Goal: Task Accomplishment & Management: Manage account settings

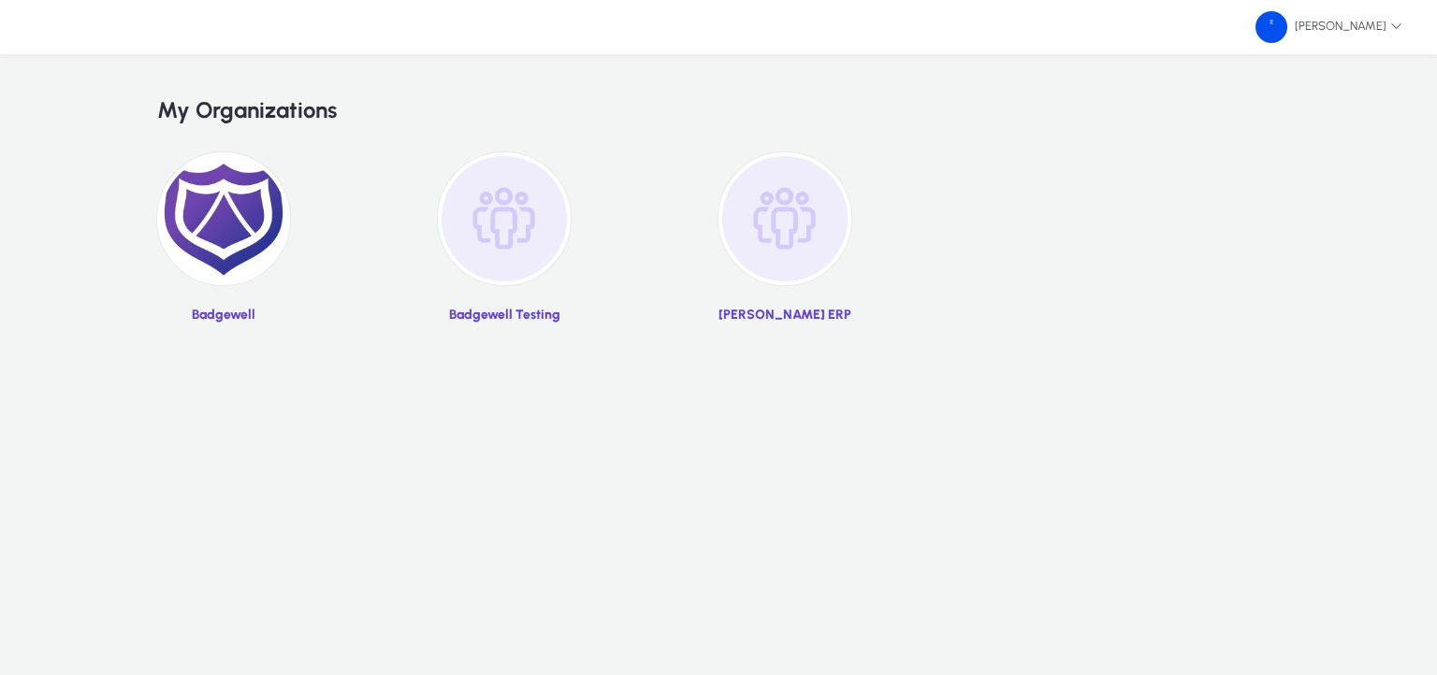
click at [258, 224] on img at bounding box center [223, 218] width 133 height 133
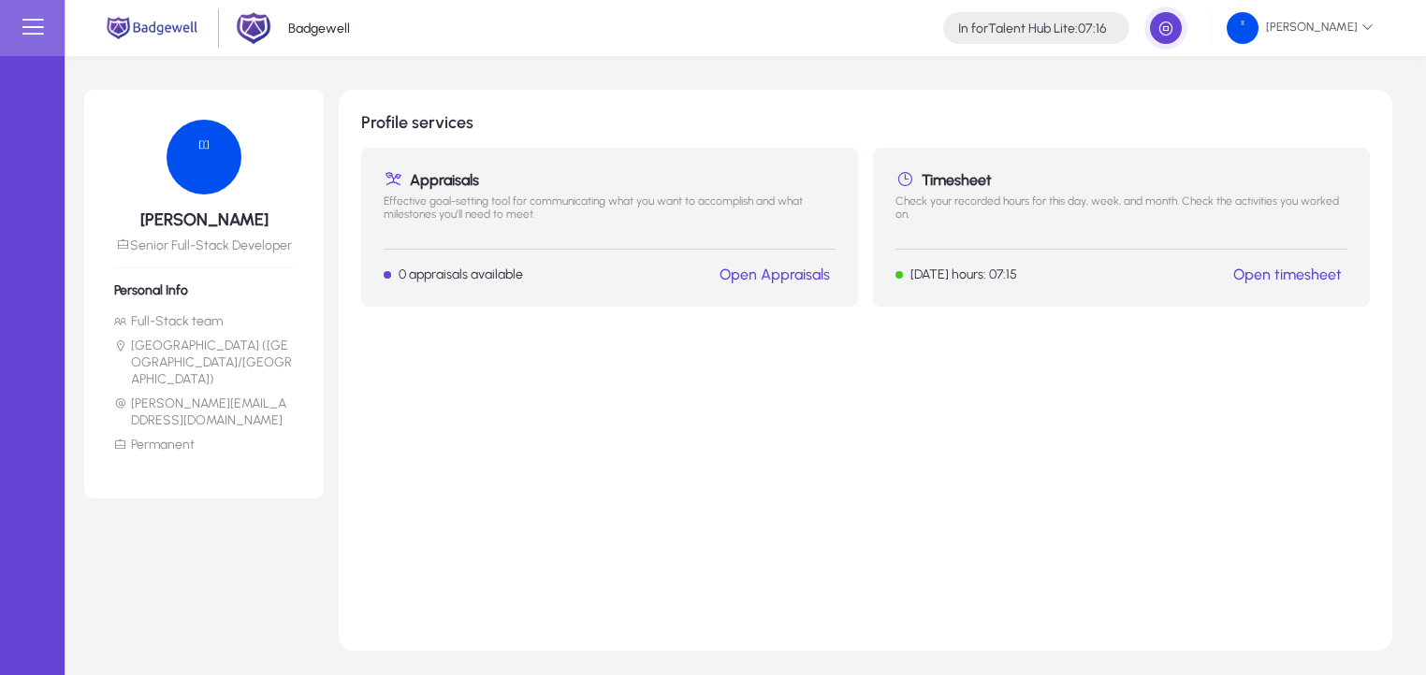
click at [786, 277] on link "Open Appraisals" at bounding box center [774, 275] width 110 height 18
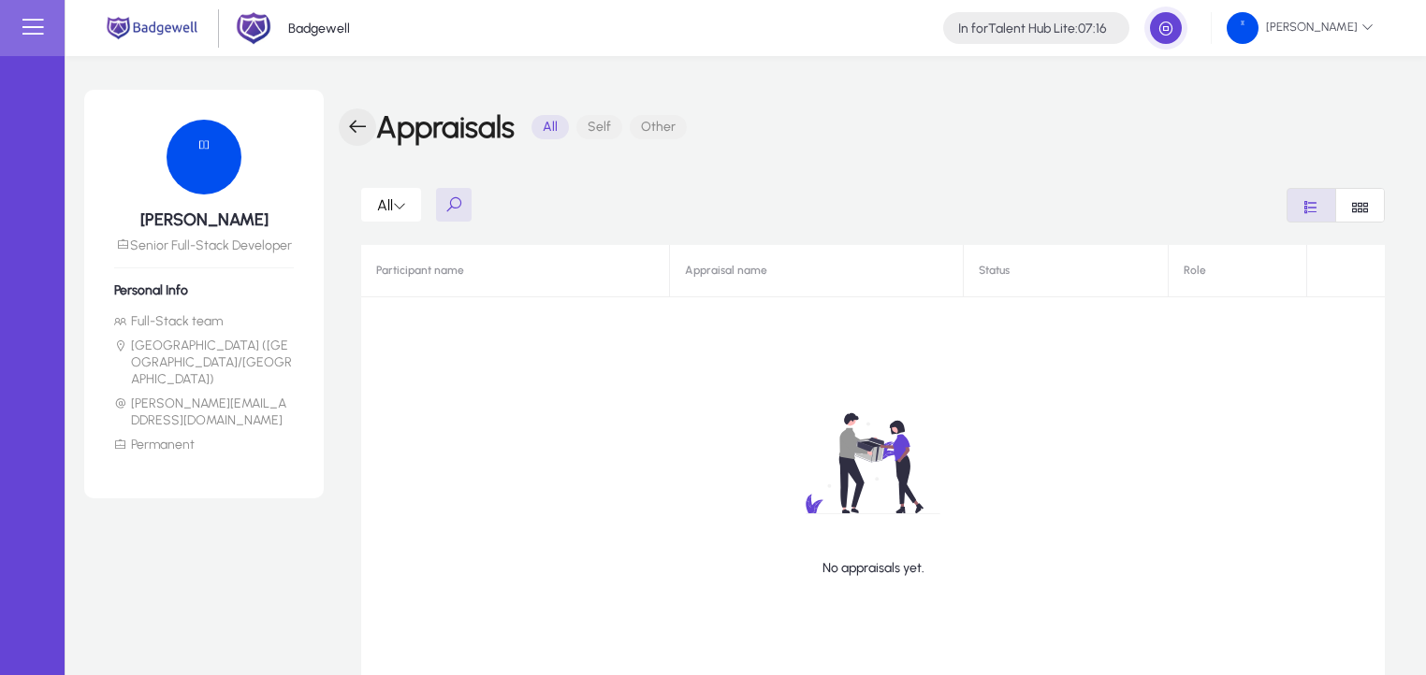
click at [359, 128] on span "button" at bounding box center [357, 127] width 37 height 37
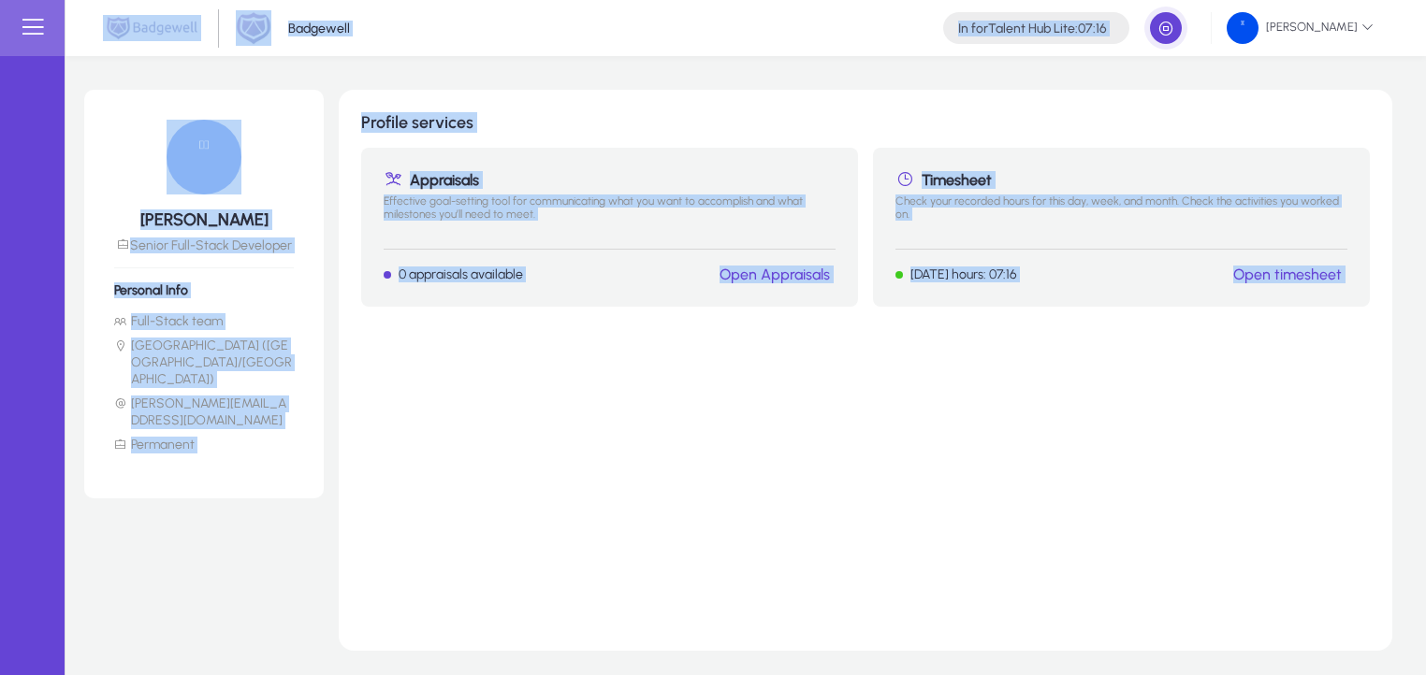
click at [359, 128] on div "Profile services Appraisals Effective goal-setting tool for communicating what …" at bounding box center [865, 370] width 1053 height 561
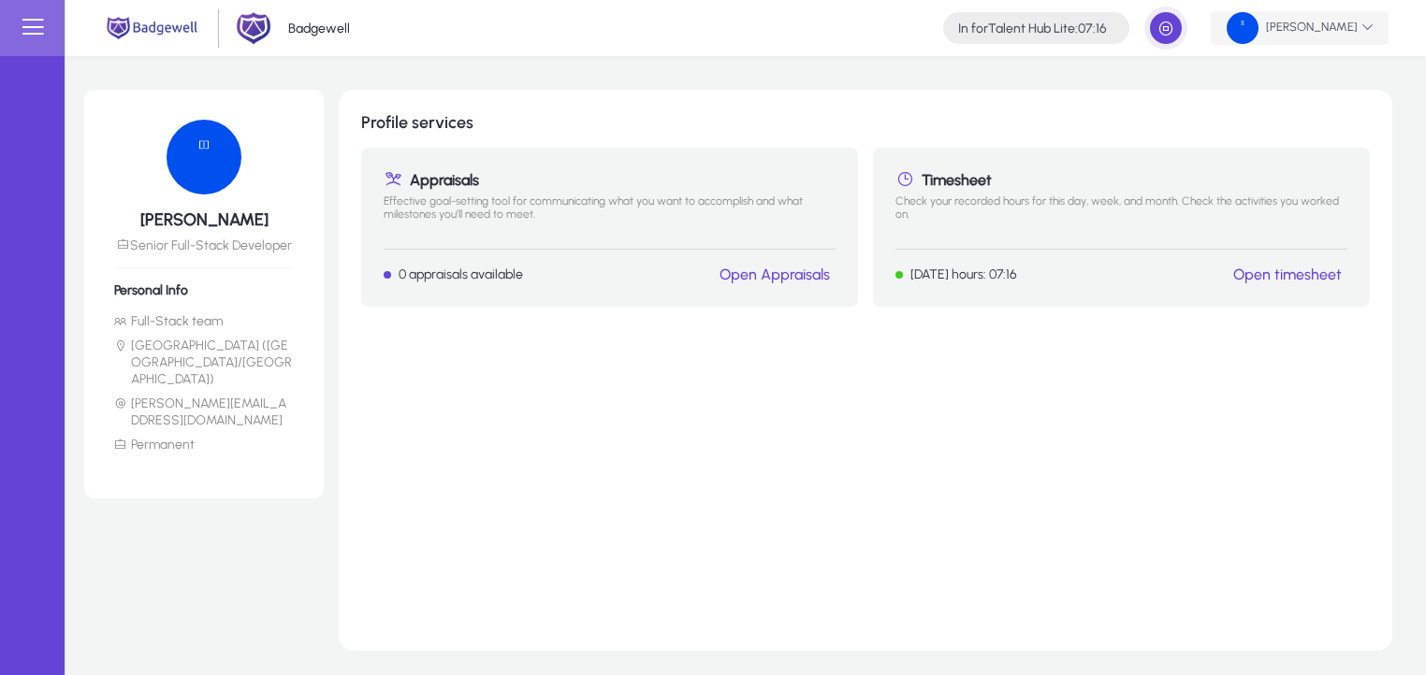
click at [1264, 43] on span "[PERSON_NAME]" at bounding box center [1299, 28] width 147 height 32
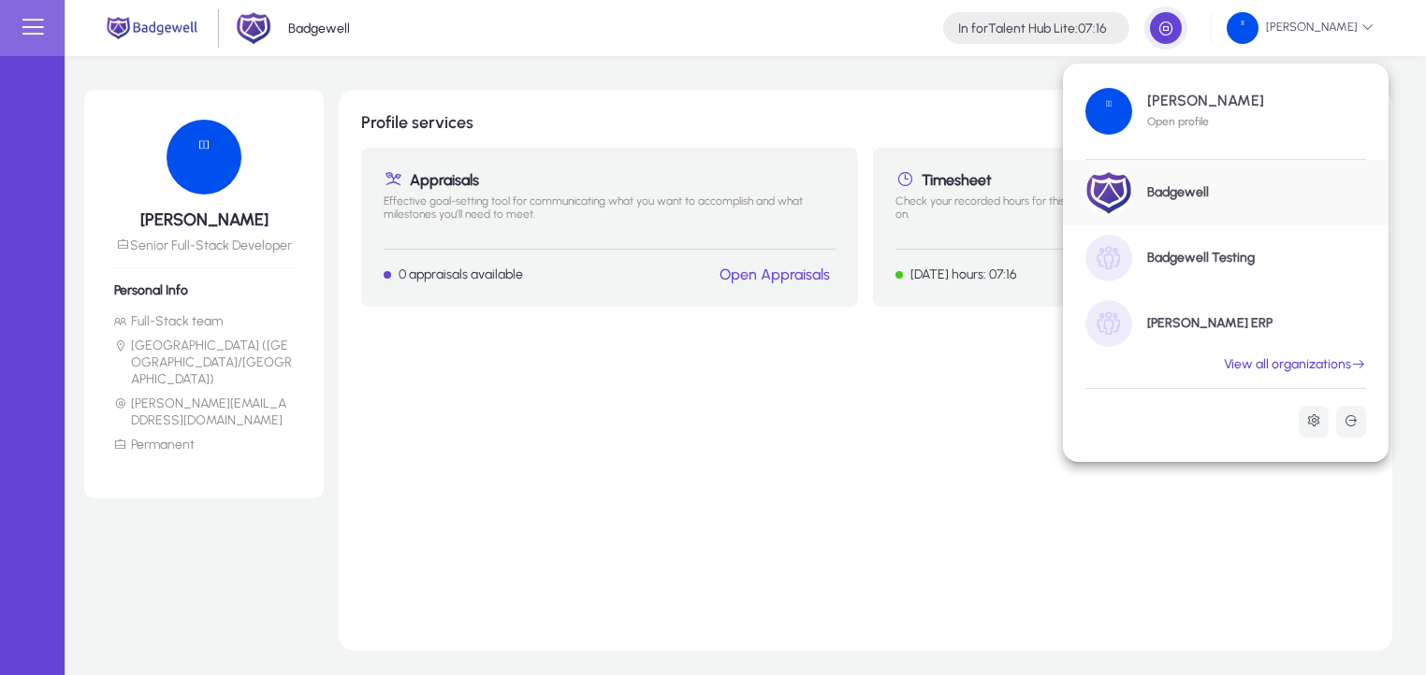
click at [906, 176] on div at bounding box center [713, 337] width 1426 height 675
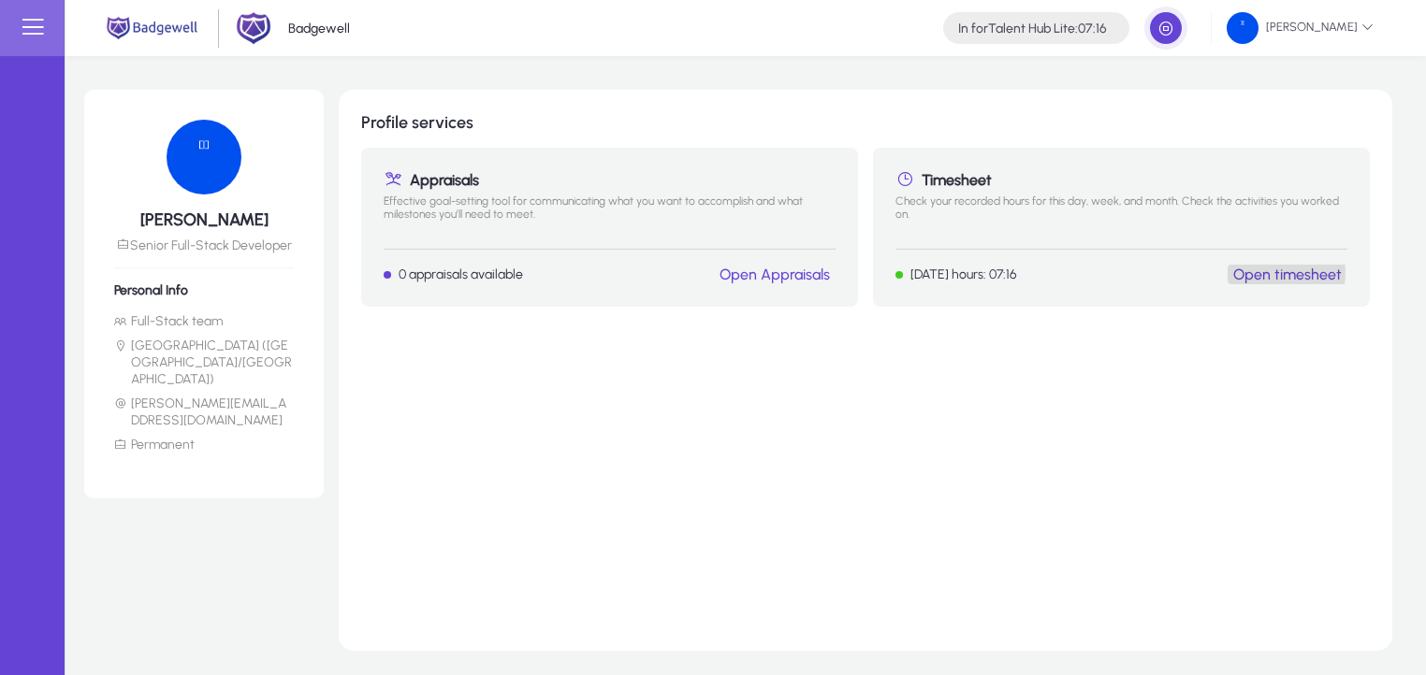
click at [1268, 272] on link "Open timesheet" at bounding box center [1287, 275] width 109 height 18
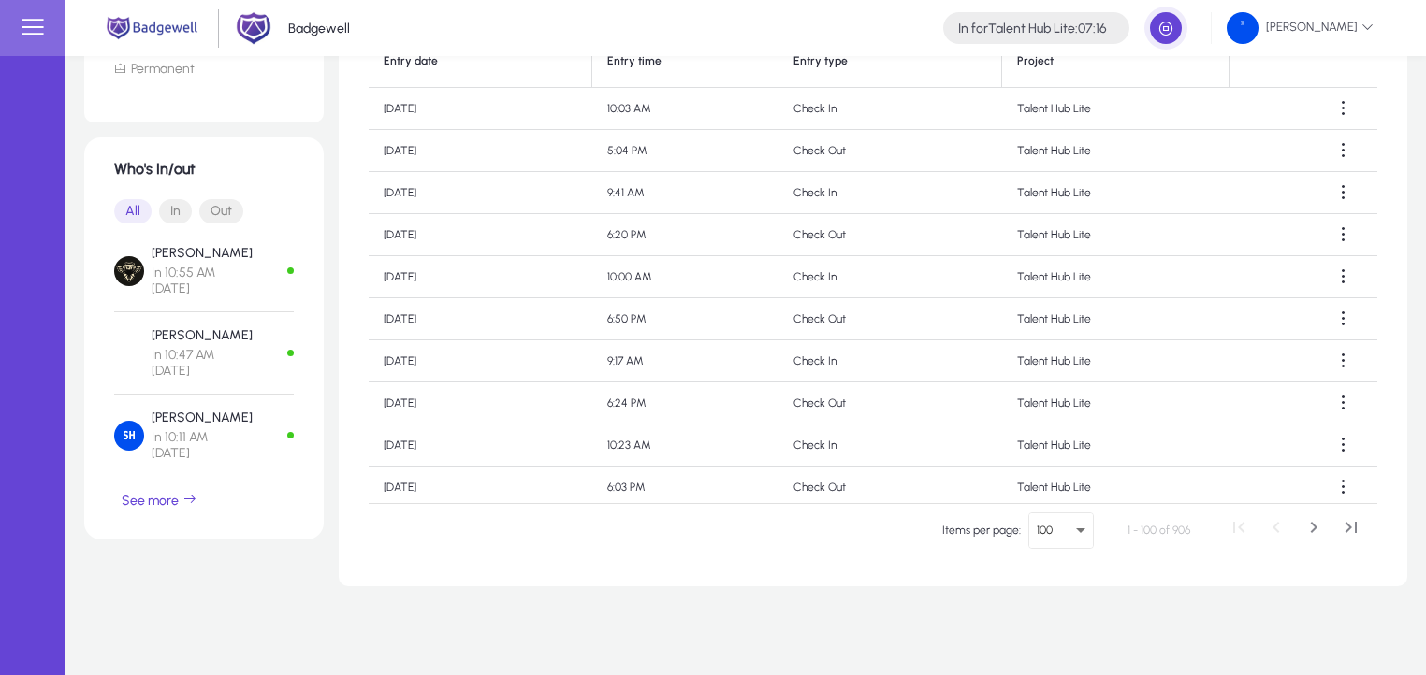
scroll to position [425, 0]
click at [181, 474] on span "button" at bounding box center [159, 496] width 91 height 45
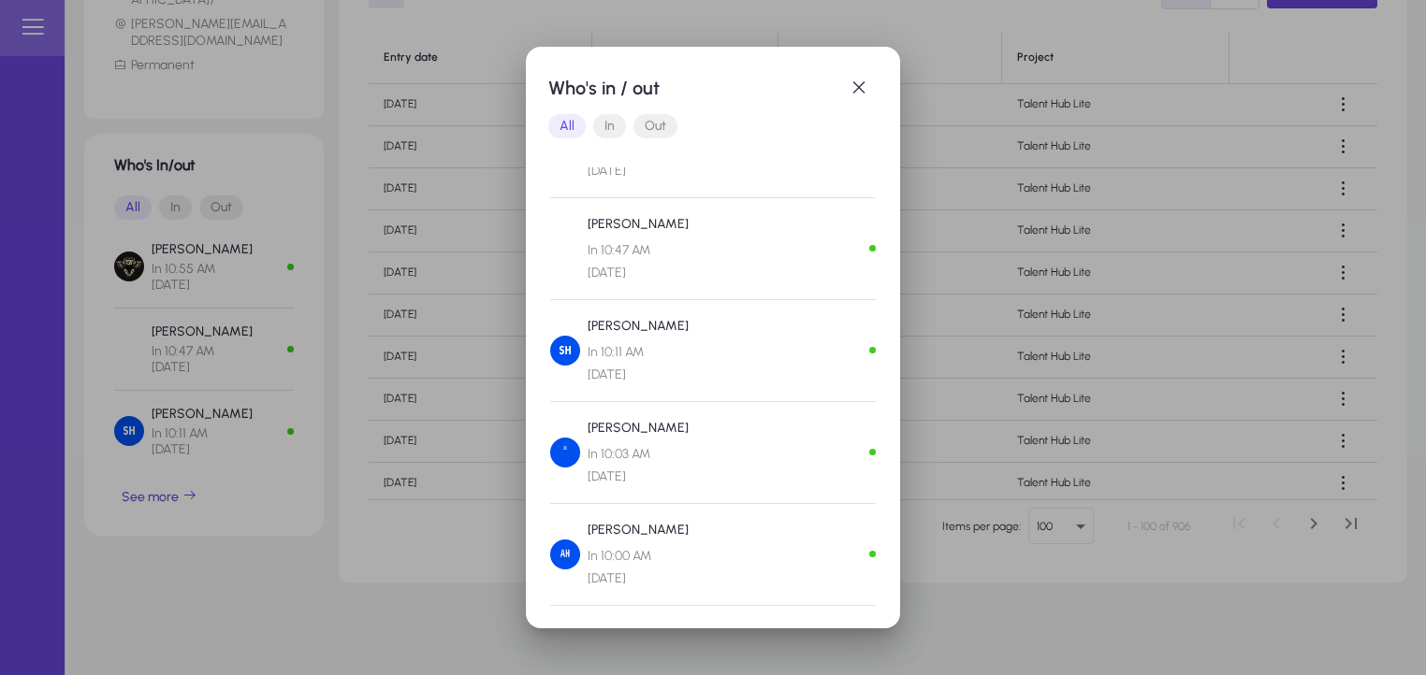
scroll to position [0, 0]
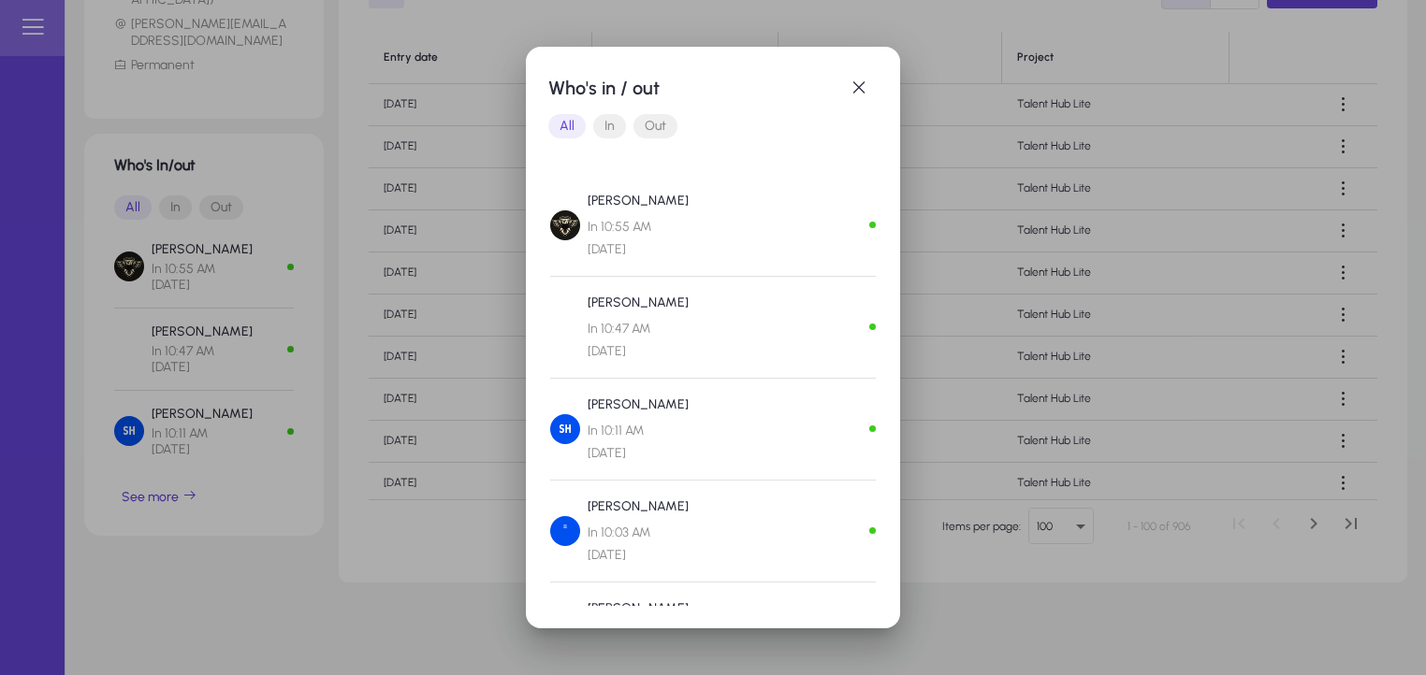
click at [663, 127] on span "Out" at bounding box center [655, 126] width 44 height 24
click at [608, 122] on span "In" at bounding box center [609, 126] width 33 height 24
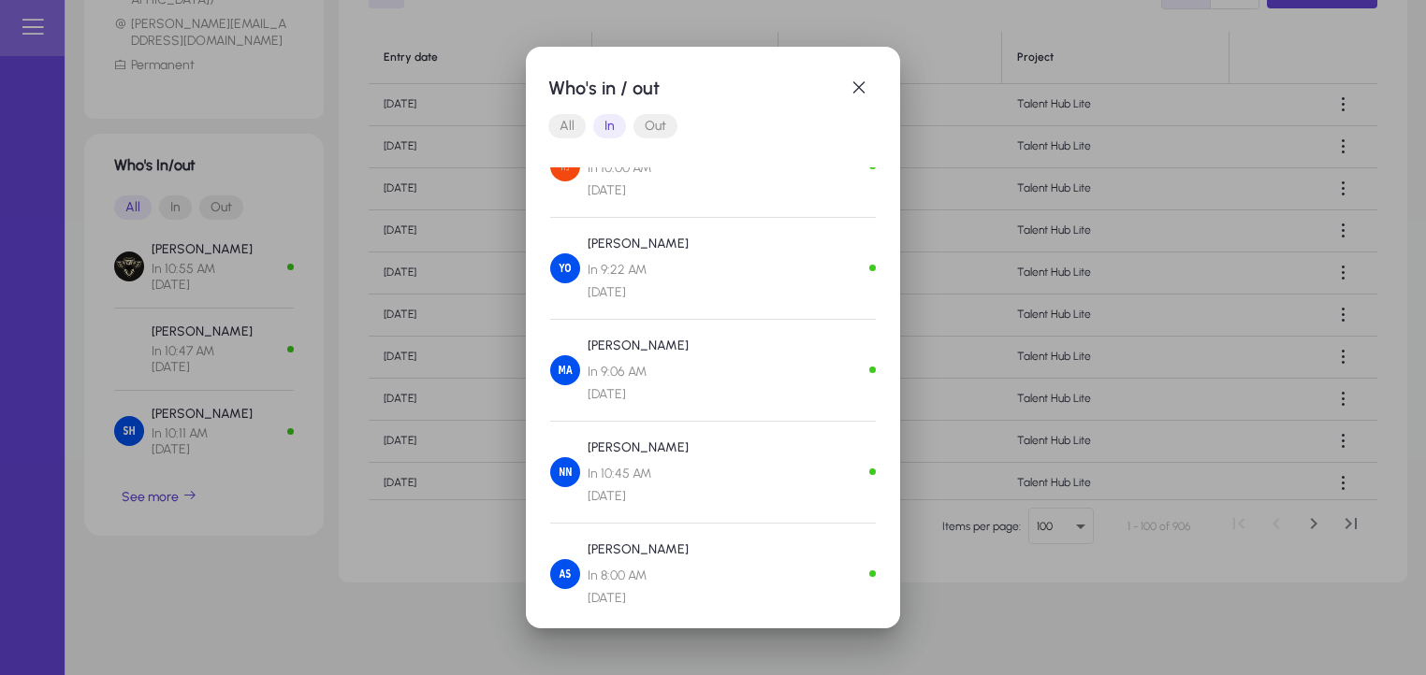
scroll to position [572, 0]
click at [1033, 340] on div at bounding box center [713, 337] width 1426 height 675
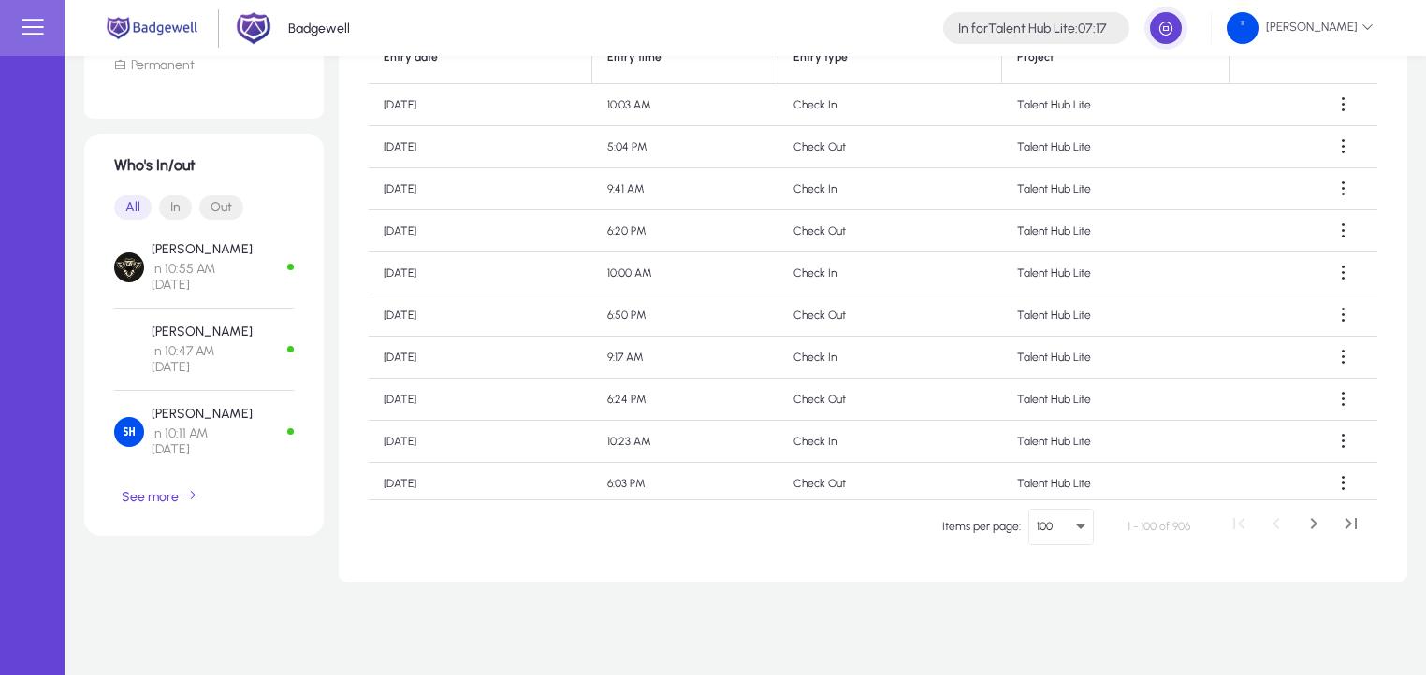
click at [1033, 340] on td "Talent Hub Lite" at bounding box center [1115, 358] width 227 height 42
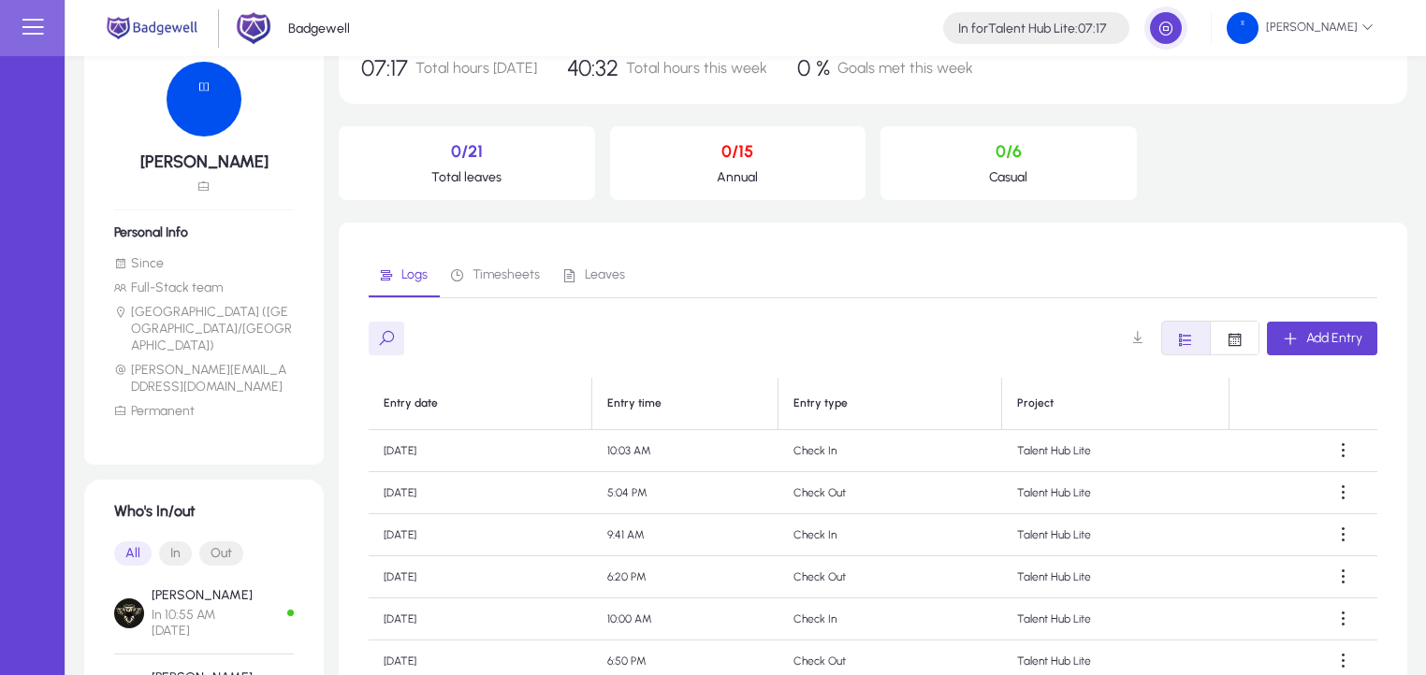
scroll to position [0, 0]
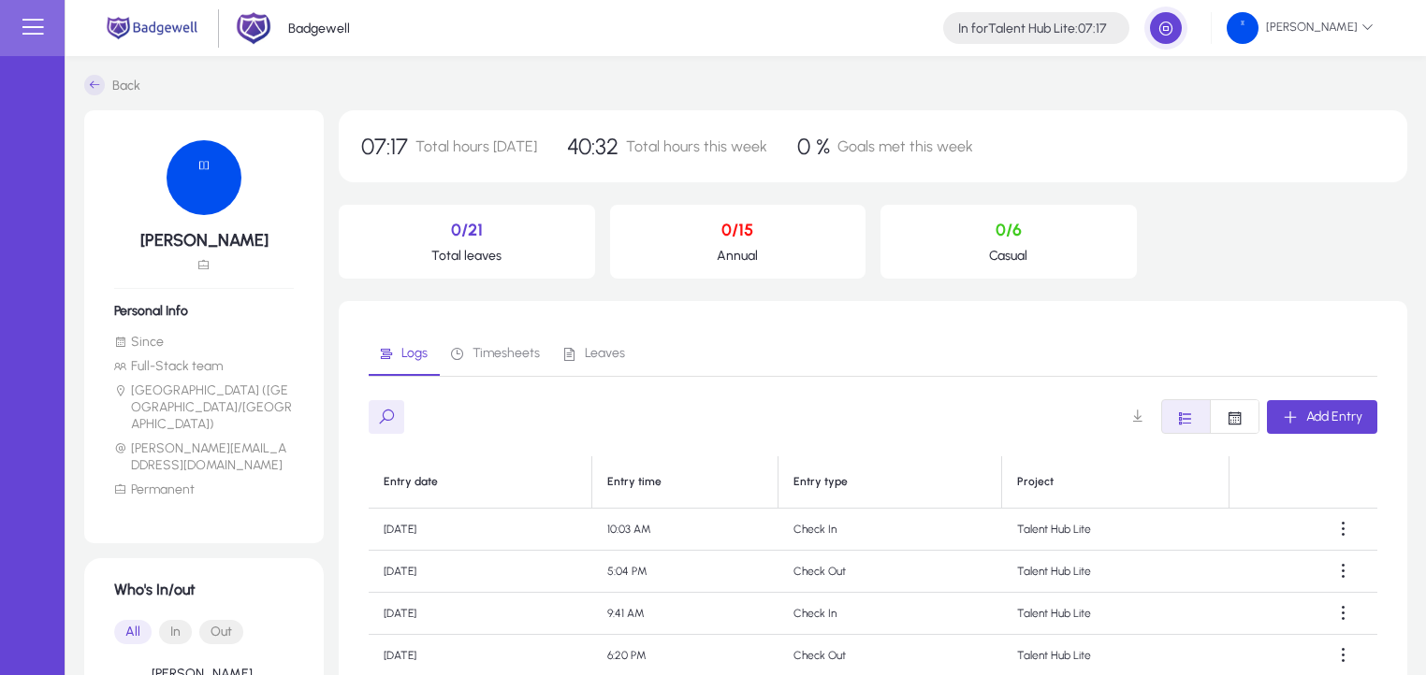
click at [1033, 340] on div "Logs Timesheets Leaves" at bounding box center [873, 353] width 1008 height 45
click at [1185, 413] on icon "Font Style" at bounding box center [1186, 419] width 18 height 18
click at [1187, 301] on div "Logs Timesheets Leaves Add Entry Entry date Entry time Entry type Project [DATE…" at bounding box center [873, 654] width 1068 height 706
click at [1123, 407] on span at bounding box center [1136, 416] width 37 height 37
click at [712, 325] on div "Logs Timesheets Leaves Add Entry Entry date Entry time Entry type Project [DATE…" at bounding box center [873, 654] width 1068 height 706
